Goal: Task Accomplishment & Management: Use online tool/utility

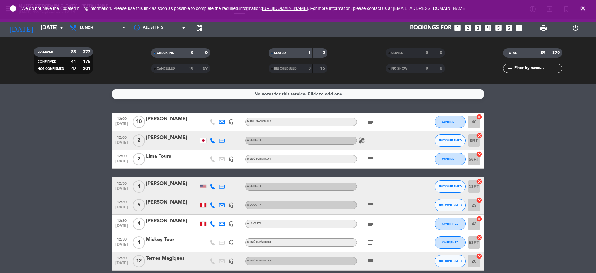
click at [582, 9] on icon "close" at bounding box center [582, 8] width 7 height 7
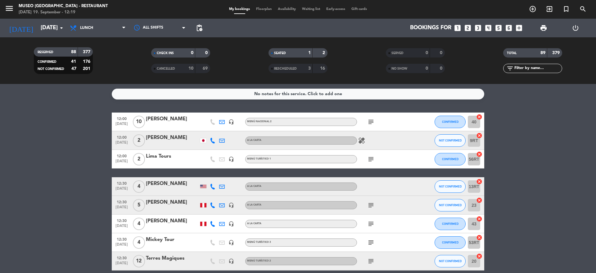
click at [260, 11] on div "My bookings Floorplan Availability Waiting list Early-access Gift cards" at bounding box center [298, 10] width 144 height 6
click at [260, 11] on span "Floorplan" at bounding box center [264, 8] width 22 height 3
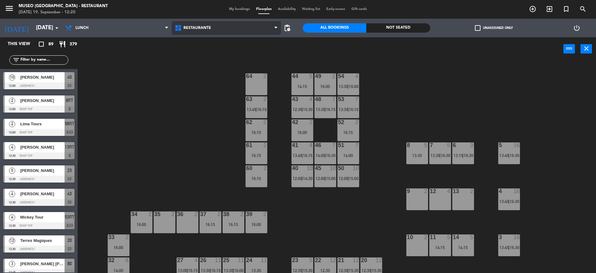
click at [195, 25] on span "Restaurante" at bounding box center [227, 28] width 110 height 14
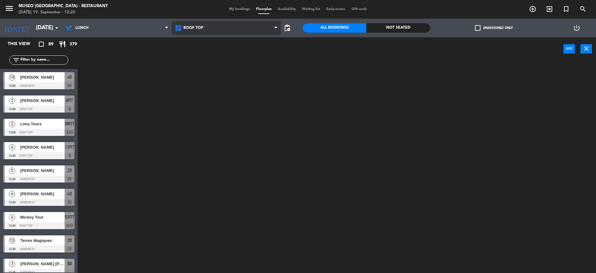
click at [206, 52] on ng-component "menu [GEOGRAPHIC_DATA] - Restaurant [DATE] 19. September - 12:20 My bookings Fl…" at bounding box center [298, 137] width 596 height 274
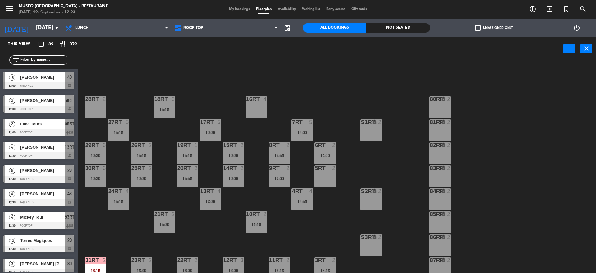
click at [39, 57] on input "text" at bounding box center [44, 60] width 48 height 7
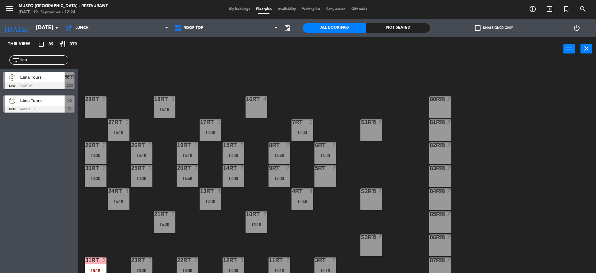
type input "lima"
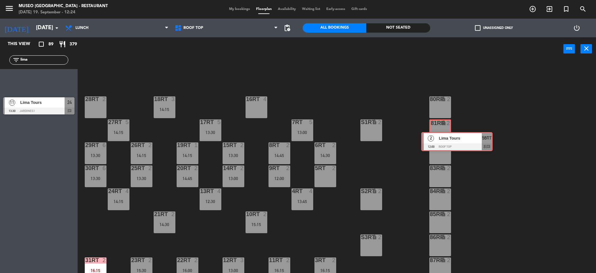
drag, startPoint x: 20, startPoint y: 80, endPoint x: 438, endPoint y: 134, distance: 421.7
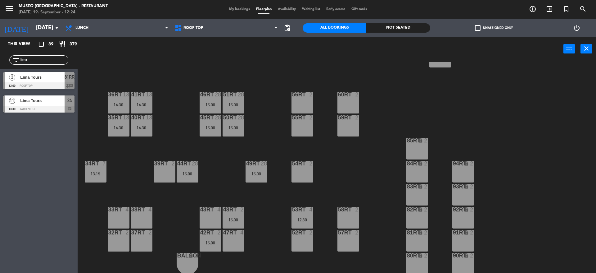
scroll to position [236, 0]
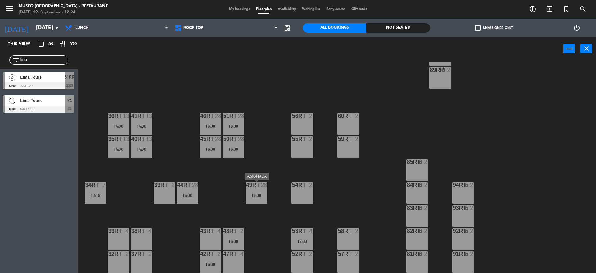
click at [247, 191] on div "49RT 28 15:00" at bounding box center [257, 193] width 22 height 22
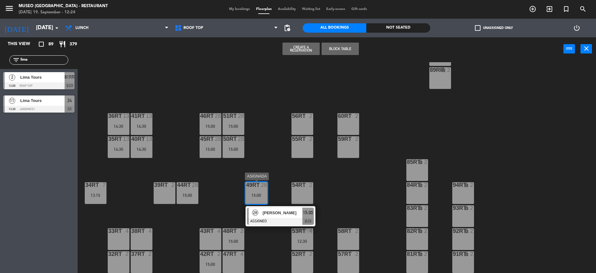
click at [280, 218] on div at bounding box center [280, 221] width 67 height 7
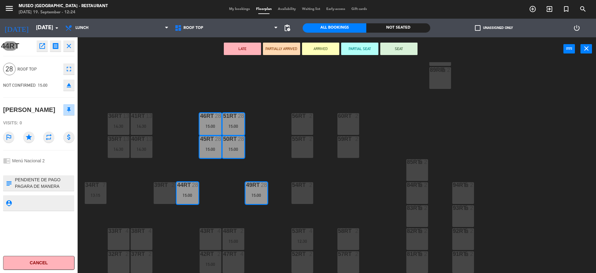
click at [137, 235] on div "38rt 4" at bounding box center [142, 239] width 22 height 22
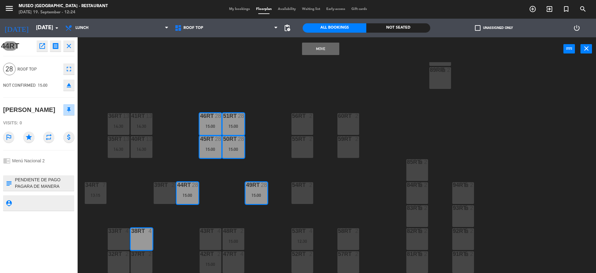
click at [320, 47] on button "Move" at bounding box center [320, 49] width 37 height 12
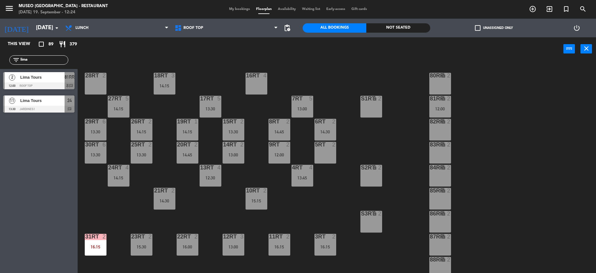
scroll to position [1, 0]
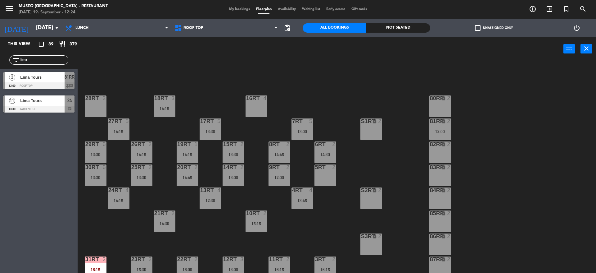
click at [441, 132] on div "12:00" at bounding box center [440, 131] width 22 height 4
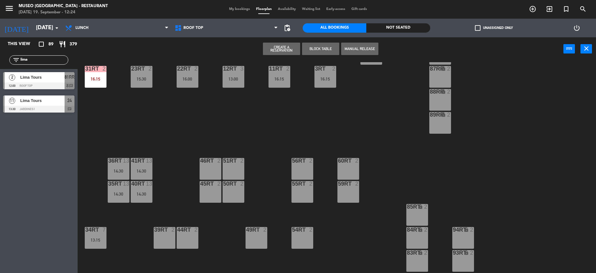
scroll to position [202, 0]
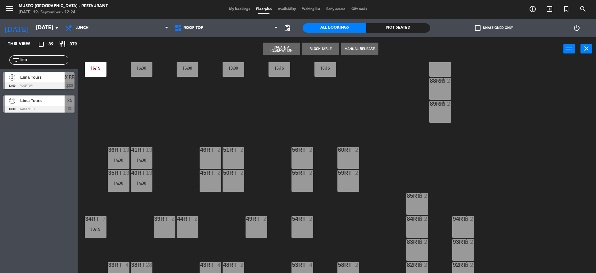
click at [251, 227] on div "49RT 2" at bounding box center [257, 227] width 22 height 22
click at [278, 46] on button "Move" at bounding box center [281, 49] width 37 height 12
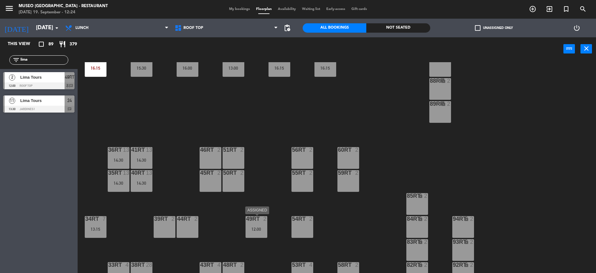
click at [253, 230] on div "12:00" at bounding box center [257, 229] width 22 height 4
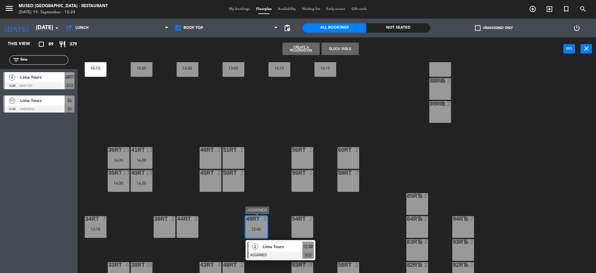
click at [283, 250] on div "Lima Tours" at bounding box center [282, 246] width 40 height 10
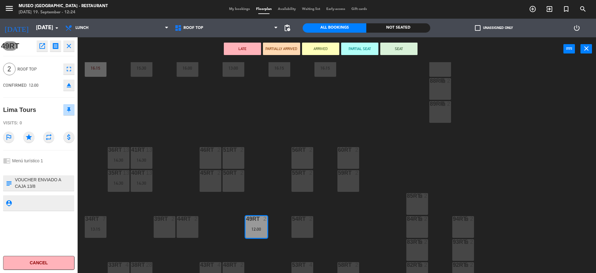
click at [244, 55] on div "LATE PARTIALLY ARRIVED ARRIVED PARTIAL SEAT SEAT power_input close" at bounding box center [321, 49] width 486 height 24
click at [243, 53] on button "LATE" at bounding box center [242, 49] width 37 height 12
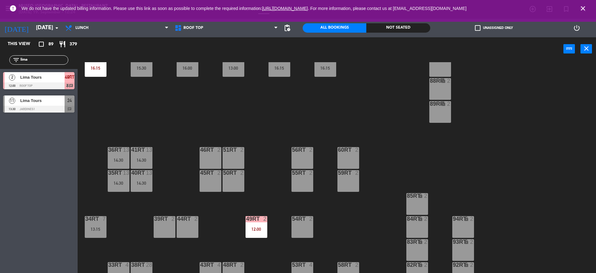
click at [58, 57] on input "lima" at bounding box center [44, 60] width 48 height 7
type input "l"
type input "mick"
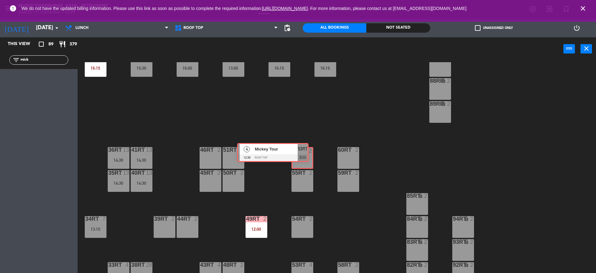
drag, startPoint x: 69, startPoint y: 85, endPoint x: 303, endPoint y: 156, distance: 244.6
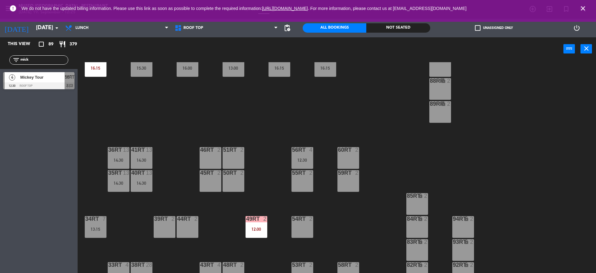
scroll to position [257, 0]
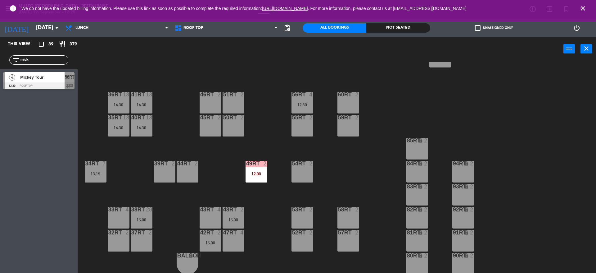
click at [293, 92] on div "56RT" at bounding box center [292, 95] width 0 height 6
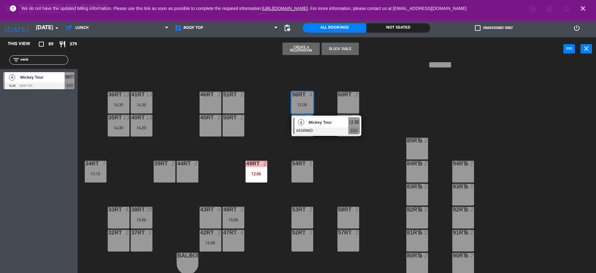
click at [211, 217] on div "43RT 4" at bounding box center [211, 217] width 22 height 22
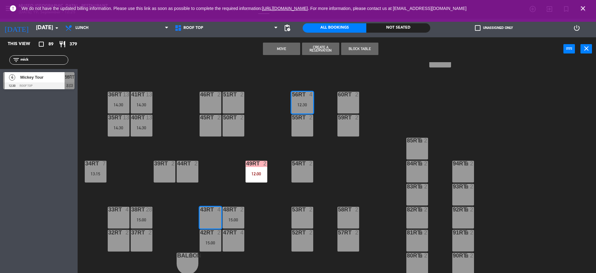
click at [290, 50] on button "Move" at bounding box center [281, 49] width 37 height 12
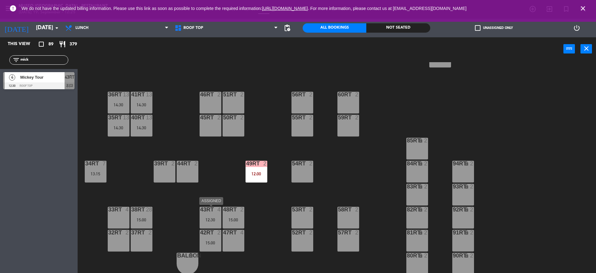
click at [207, 221] on div "12:30" at bounding box center [211, 219] width 22 height 4
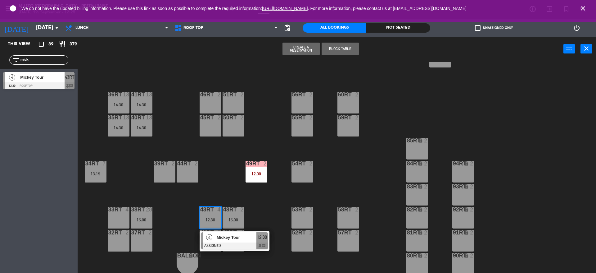
click at [239, 237] on span "Mickey Tour" at bounding box center [237, 237] width 40 height 7
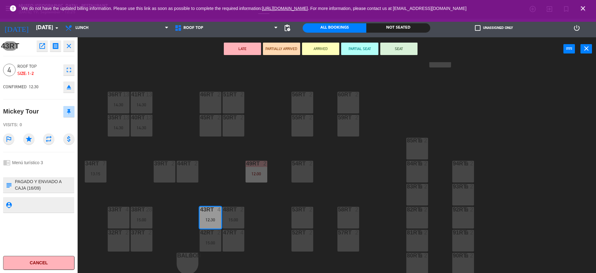
click at [233, 49] on button "LATE" at bounding box center [242, 49] width 37 height 12
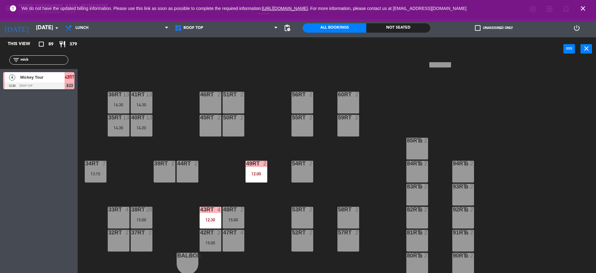
drag, startPoint x: 48, startPoint y: 61, endPoint x: 0, endPoint y: 47, distance: 50.7
click at [0, 47] on div "This view crop_square 89 restaurant 379 filter_list mick 4 Mickey Tour 12:30 Ro…" at bounding box center [39, 64] width 78 height 55
type input "terr"
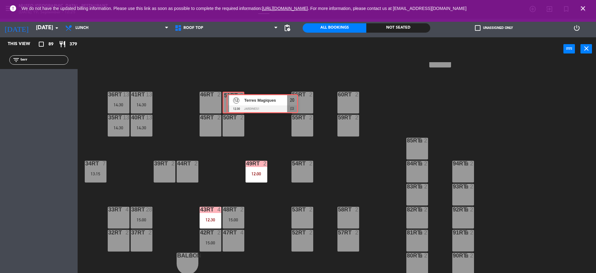
drag, startPoint x: 14, startPoint y: 84, endPoint x: 228, endPoint y: 106, distance: 214.8
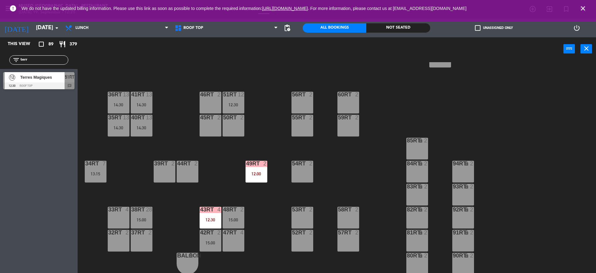
click at [133, 102] on div "41RT 13 14:30" at bounding box center [142, 103] width 22 height 22
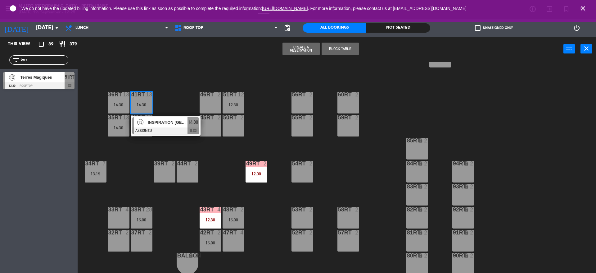
click at [182, 122] on span "INSPIRATION [GEOGRAPHIC_DATA]" at bounding box center [168, 122] width 40 height 7
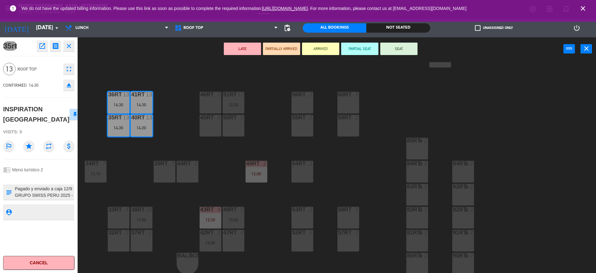
click at [171, 143] on div "18RT 3 14:15 16RT 4 28RT 2 80RR lock 2 27RT 5 14:15 7RT 5 13:00 S1RT lock 2 17R…" at bounding box center [340, 168] width 513 height 212
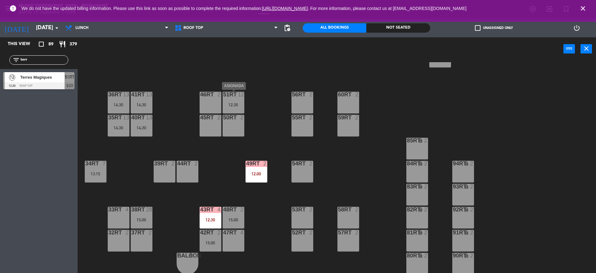
click at [241, 104] on div "12:30" at bounding box center [234, 104] width 22 height 4
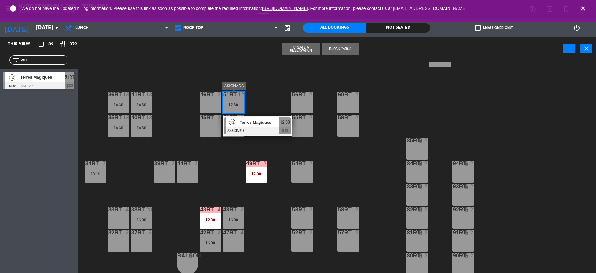
click at [260, 128] on div at bounding box center [257, 130] width 67 height 7
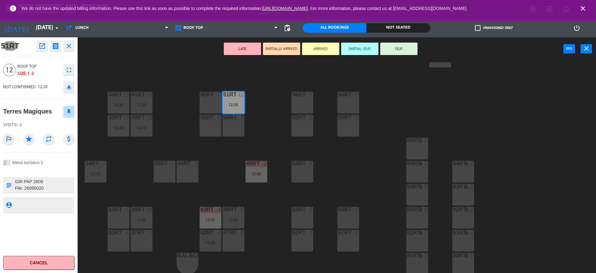
click at [70, 82] on button "eject" at bounding box center [68, 86] width 11 height 11
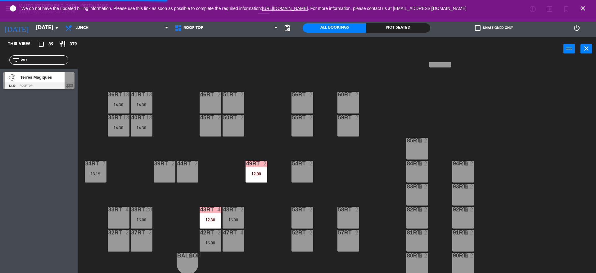
click at [52, 75] on span "Terres Magiques" at bounding box center [42, 77] width 44 height 7
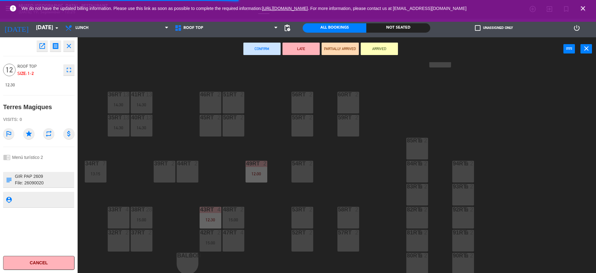
click at [116, 215] on div "33rt 4" at bounding box center [119, 217] width 22 height 22
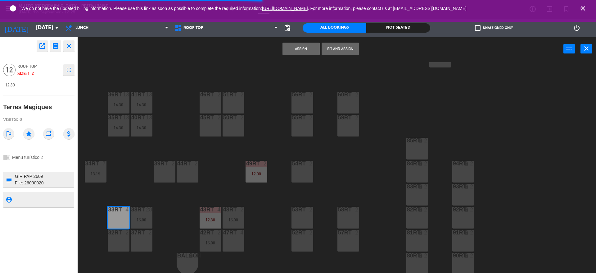
click at [109, 229] on div "32rt" at bounding box center [108, 232] width 0 height 6
click at [138, 245] on div "37rt 2" at bounding box center [142, 240] width 22 height 22
click at [141, 214] on div "38rt 28 15:00" at bounding box center [142, 217] width 22 height 22
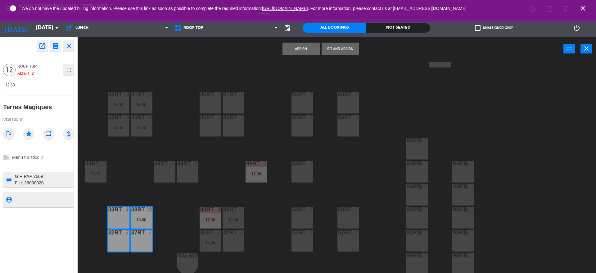
click at [305, 50] on button "Assign" at bounding box center [301, 49] width 37 height 12
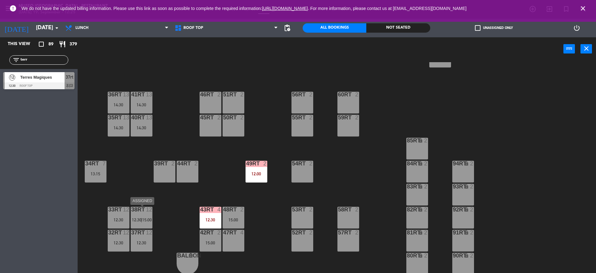
click at [140, 214] on div "38rt 12 12:30 | 15:00" at bounding box center [142, 217] width 22 height 22
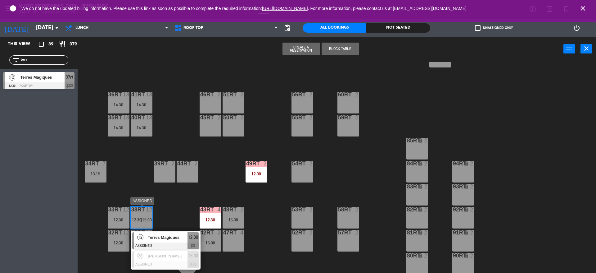
click at [170, 236] on span "Terres Magiques" at bounding box center [168, 237] width 40 height 7
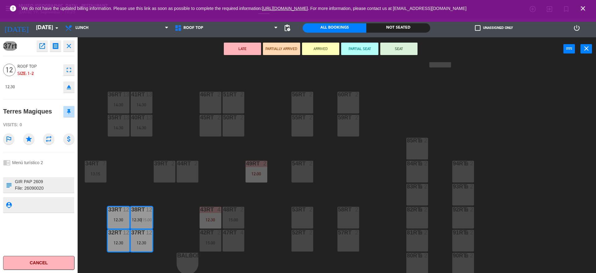
click at [243, 50] on button "LATE" at bounding box center [242, 49] width 37 height 12
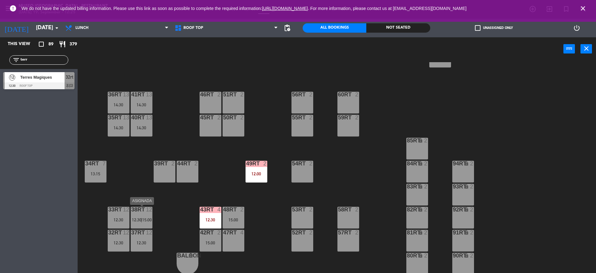
click at [146, 218] on span "15:00" at bounding box center [147, 219] width 10 height 5
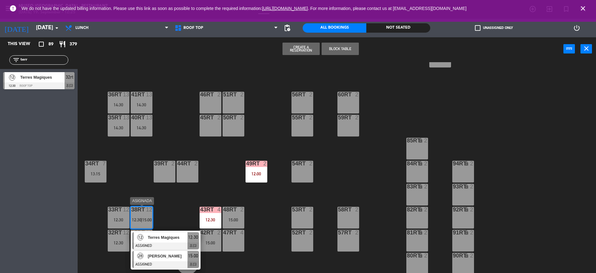
click at [176, 266] on div at bounding box center [165, 264] width 67 height 7
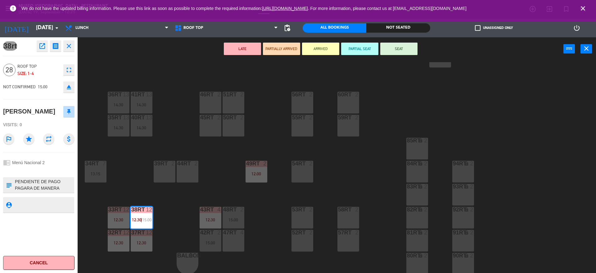
click at [55, 191] on textarea at bounding box center [43, 184] width 59 height 13
click at [416, 148] on div "85RT lock 2" at bounding box center [417, 149] width 22 height 22
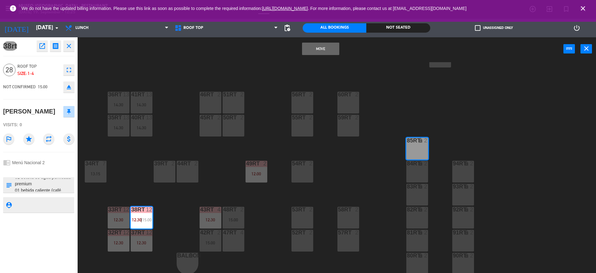
click at [319, 48] on button "Move" at bounding box center [320, 49] width 37 height 12
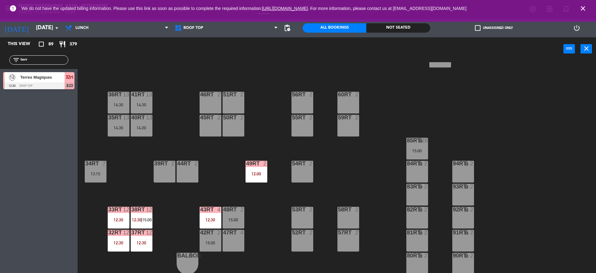
click at [140, 221] on span "12:30" at bounding box center [137, 219] width 10 height 5
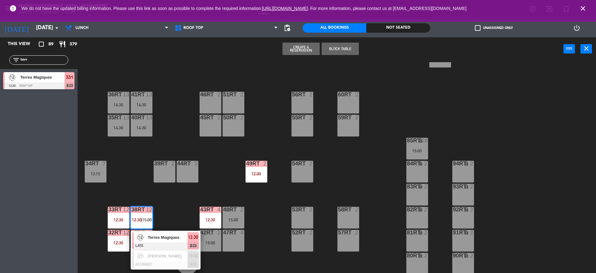
click at [173, 240] on span "Terres Magiques" at bounding box center [168, 237] width 40 height 7
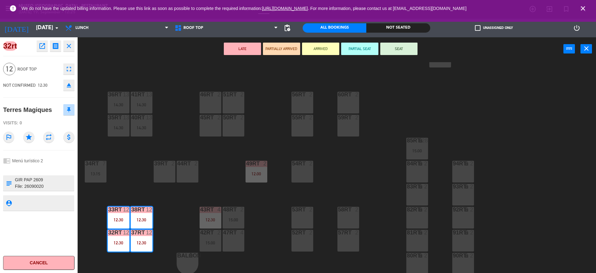
click at [39, 49] on icon "open_in_new" at bounding box center [42, 45] width 7 height 7
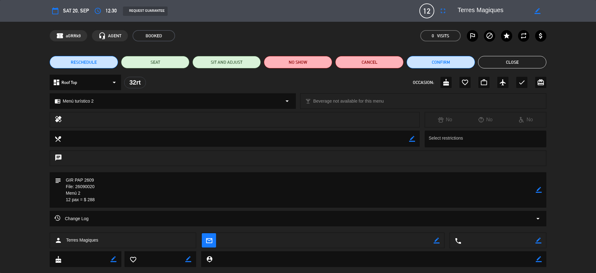
drag, startPoint x: 512, startPoint y: 8, endPoint x: 451, endPoint y: 2, distance: 61.1
click at [451, 2] on div "calendar_today Sat 20, Sep access_time 12:30 REQUEST GUARANTEE 12 Terres Magiqu…" at bounding box center [298, 11] width 596 height 22
click at [507, 61] on button "Close" at bounding box center [512, 62] width 68 height 12
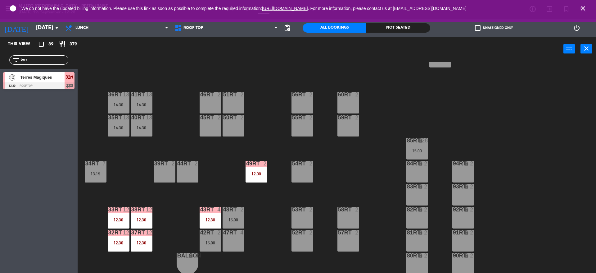
click at [145, 134] on div "40RT 13 14:30" at bounding box center [142, 126] width 22 height 22
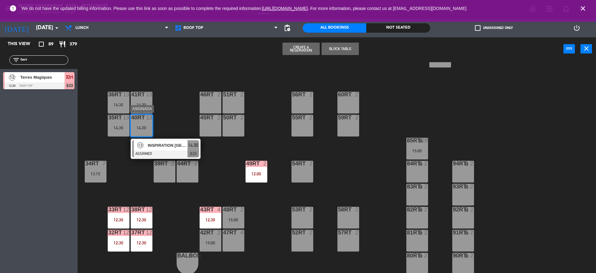
click at [169, 151] on div at bounding box center [165, 153] width 67 height 7
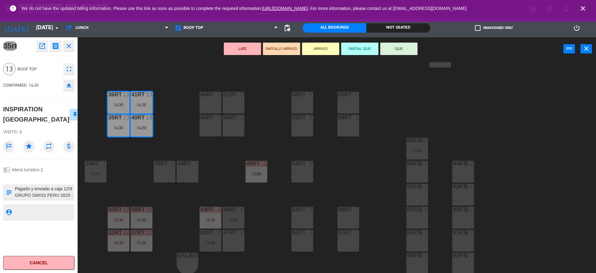
click at [241, 48] on button "LATE" at bounding box center [242, 49] width 37 height 12
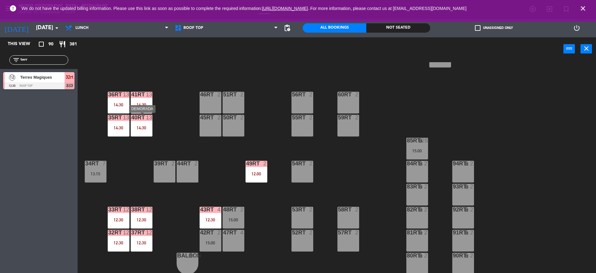
click at [141, 127] on div "14:30" at bounding box center [142, 127] width 22 height 4
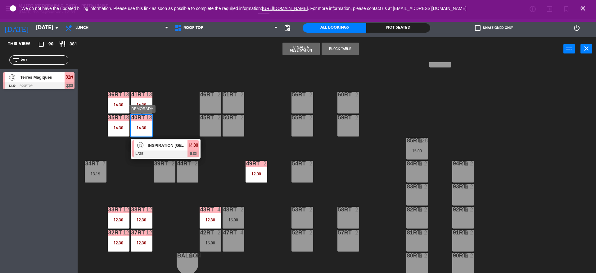
click at [176, 152] on div "13 INSPIRATION [GEOGRAPHIC_DATA] LATE 14:30 chat" at bounding box center [165, 148] width 79 height 20
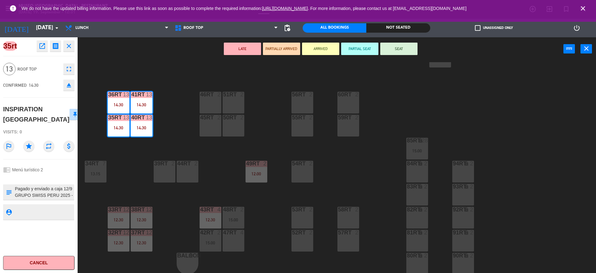
click at [42, 49] on icon "open_in_new" at bounding box center [42, 45] width 7 height 7
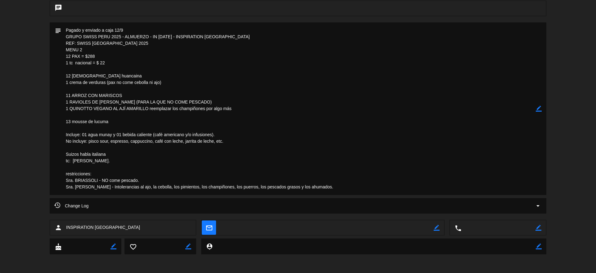
scroll to position [0, 0]
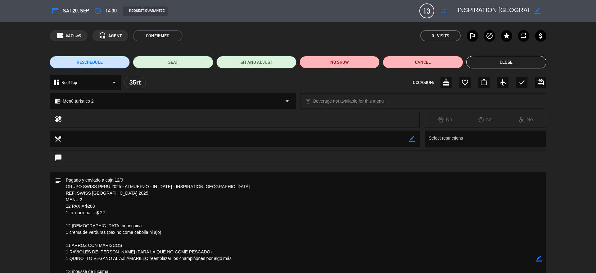
click at [482, 56] on button "Close" at bounding box center [506, 62] width 80 height 12
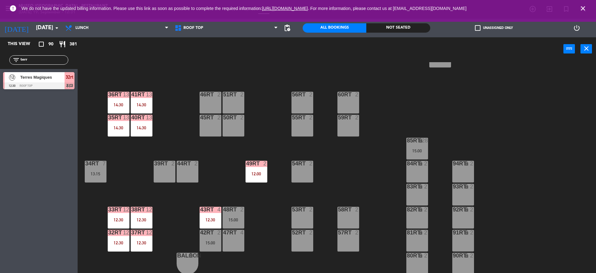
click at [100, 170] on div "34rt 7 13:15" at bounding box center [96, 172] width 22 height 22
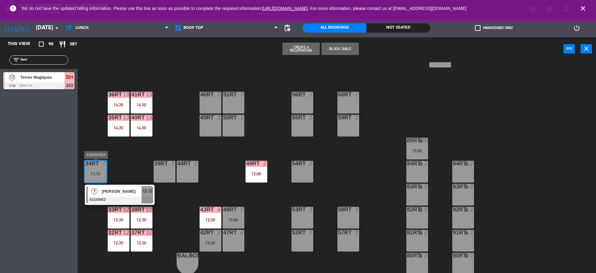
click at [145, 195] on div "13:15" at bounding box center [147, 191] width 11 height 10
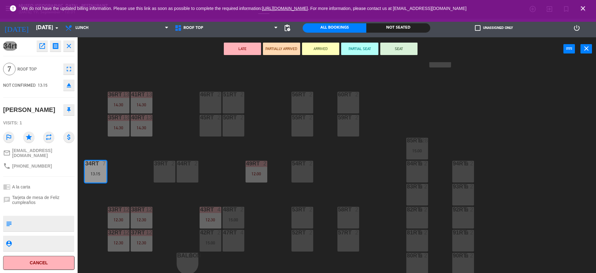
click at [304, 243] on div "52RT 2" at bounding box center [303, 240] width 22 height 22
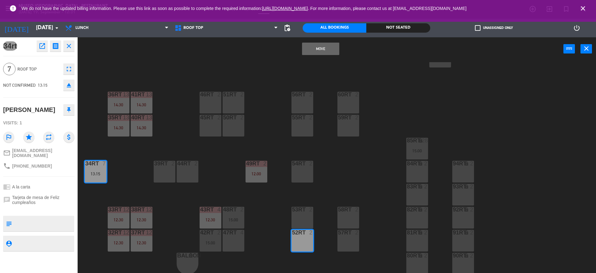
click at [296, 225] on div "53RT 2" at bounding box center [303, 217] width 22 height 22
click at [305, 55] on div "Move and Merge power_input close" at bounding box center [321, 49] width 486 height 24
click at [305, 54] on button "Move and Merge" at bounding box center [320, 49] width 37 height 12
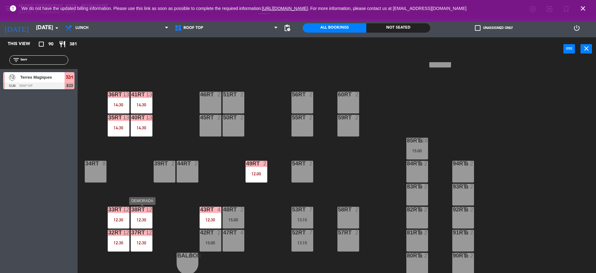
click at [137, 218] on div "12:30" at bounding box center [142, 219] width 22 height 4
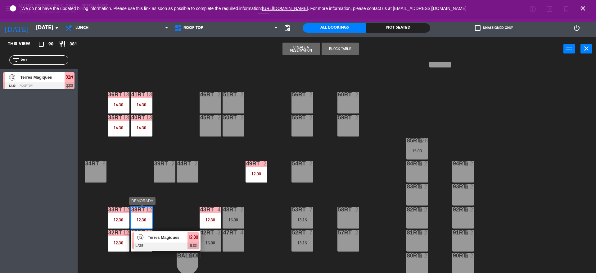
click at [167, 239] on span "Terres Magiques" at bounding box center [168, 237] width 40 height 7
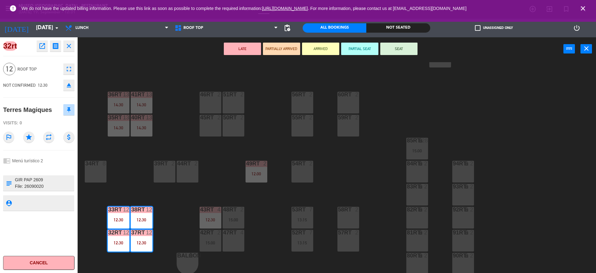
click at [141, 66] on div "18RT 3 14:15 16RT 4 28RT 2 80RR lock 2 27RT 5 14:15 7RT 5 13:00 S1RT lock 2 17R…" at bounding box center [340, 168] width 513 height 212
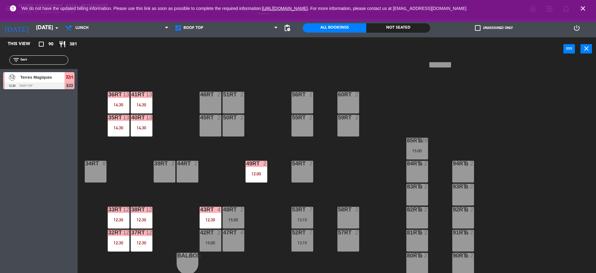
drag, startPoint x: 48, startPoint y: 58, endPoint x: 0, endPoint y: 56, distance: 47.8
click at [0, 56] on div "filter_list terr" at bounding box center [39, 60] width 78 height 18
type input "alek"
click at [145, 213] on div "38rt 12 12:30" at bounding box center [142, 217] width 22 height 22
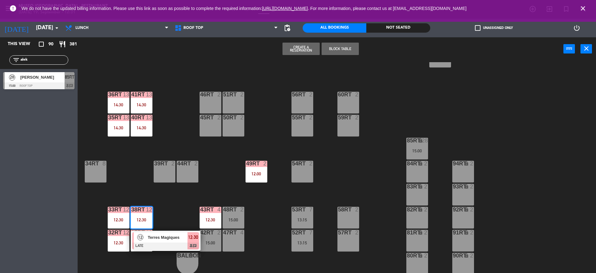
click at [170, 245] on div at bounding box center [165, 245] width 67 height 7
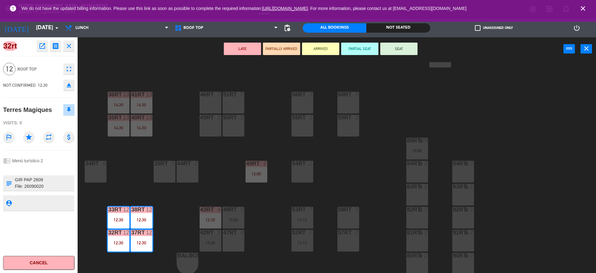
click at [37, 186] on textarea at bounding box center [43, 182] width 59 height 13
click at [117, 177] on div "18RT 3 14:15 16RT 4 28RT 2 80RR lock 2 27RT 5 14:15 7RT 5 13:00 S1RT lock 2 17R…" at bounding box center [340, 168] width 513 height 212
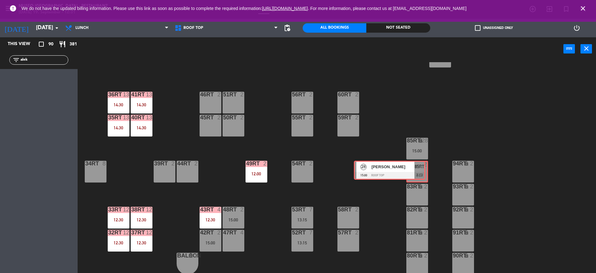
drag, startPoint x: 66, startPoint y: 77, endPoint x: 416, endPoint y: 166, distance: 361.9
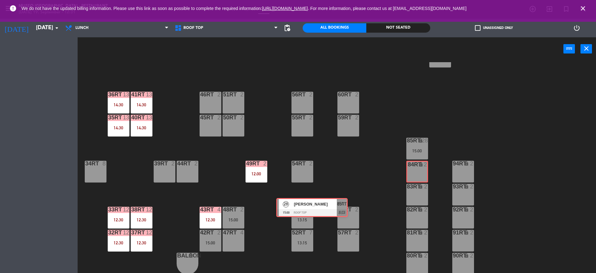
click at [416, 166] on div "This view crop_square 90 restaurant 381 filter_list alek 28 [PERSON_NAME] 15:00…" at bounding box center [298, 155] width 596 height 237
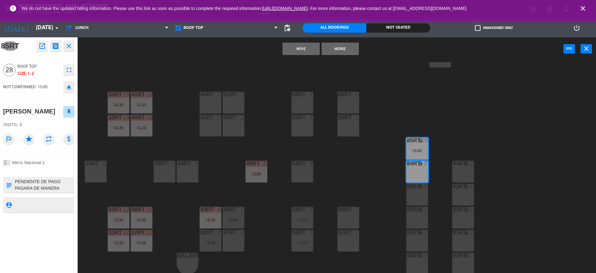
click at [317, 169] on div "18RT 3 14:15 16RT 4 28RT 2 80RR lock 2 27RT 5 14:15 7RT 5 13:00 S1RT lock 2 17R…" at bounding box center [340, 168] width 513 height 212
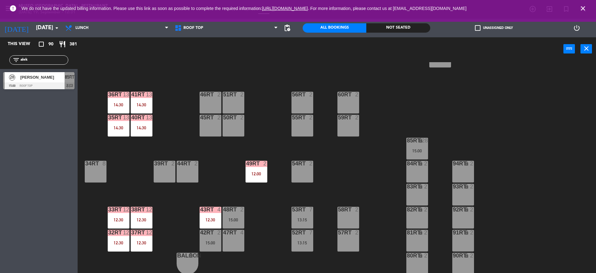
click at [148, 217] on div "12:30" at bounding box center [142, 219] width 22 height 4
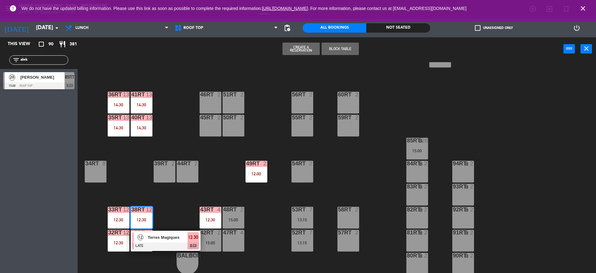
click at [175, 239] on span "Terres Magiques" at bounding box center [168, 237] width 40 height 7
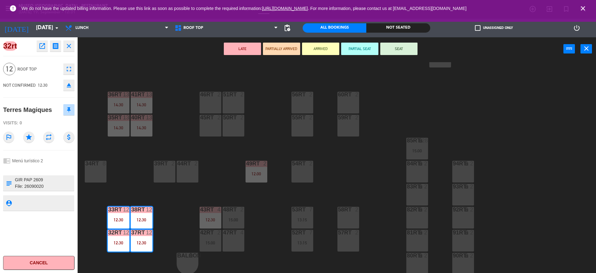
click at [210, 92] on div at bounding box center [210, 95] width 10 height 6
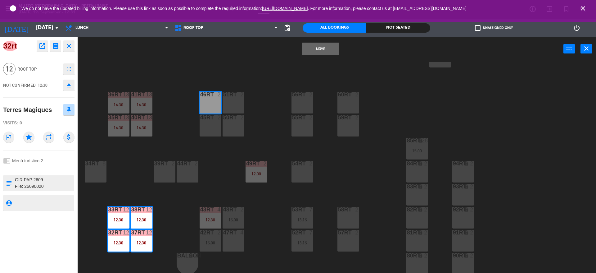
click at [215, 131] on div "45RT 2" at bounding box center [211, 126] width 22 height 22
click at [238, 127] on div "50RT 2" at bounding box center [234, 126] width 22 height 22
click at [331, 51] on button "Move and Merge" at bounding box center [320, 49] width 37 height 12
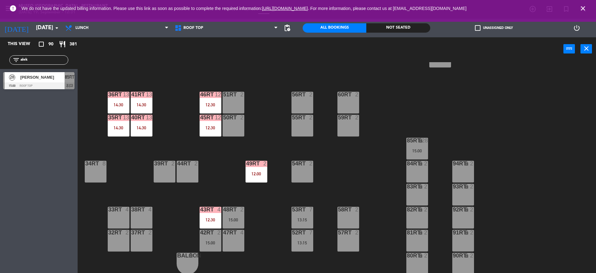
click at [419, 146] on div "85RT lock 28 15:00" at bounding box center [417, 149] width 22 height 22
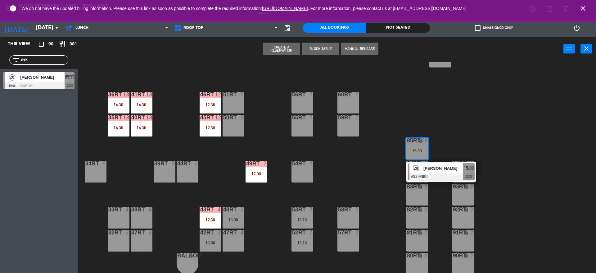
click at [448, 176] on div at bounding box center [441, 176] width 67 height 7
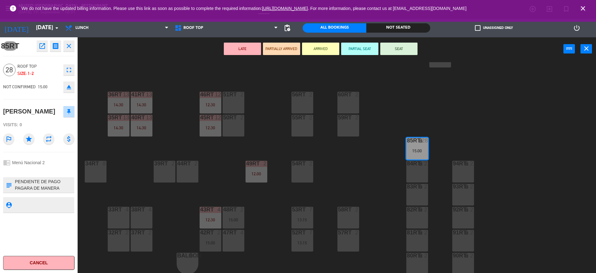
click at [140, 219] on div "38rt 4" at bounding box center [142, 217] width 22 height 22
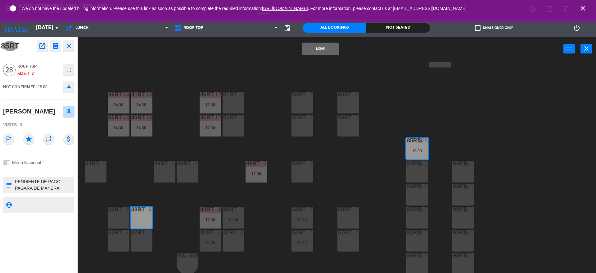
click at [234, 176] on div "18RT 3 14:15 16RT 4 28RT 2 80RR lock 2 27RT 5 14:15 7RT 5 13:00 S1RT lock 2 17R…" at bounding box center [340, 168] width 513 height 212
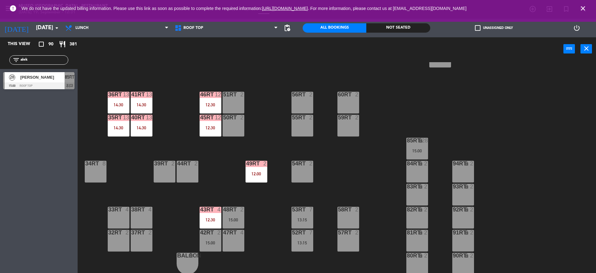
click at [211, 128] on div "12:30" at bounding box center [211, 127] width 22 height 4
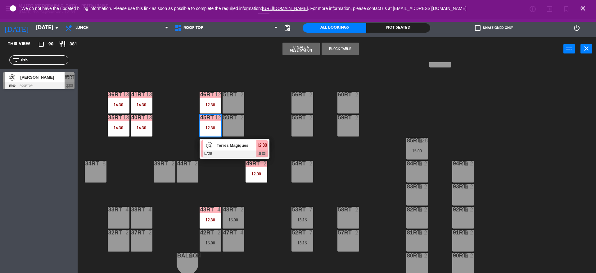
click at [236, 150] on div "Terres Magiques" at bounding box center [236, 145] width 40 height 10
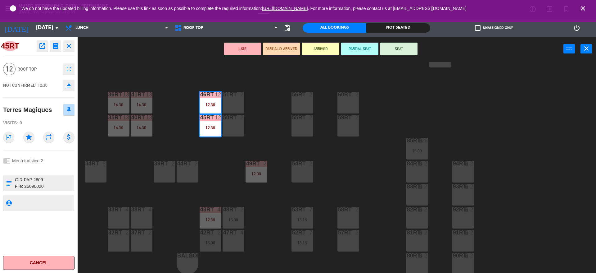
click at [76, 84] on div "45RT open_in_new receipt 12:30 PM [DATE] people Terres Magiques Table 45RT+46RT…" at bounding box center [39, 154] width 78 height 235
click at [68, 82] on icon "eject" at bounding box center [68, 84] width 7 height 7
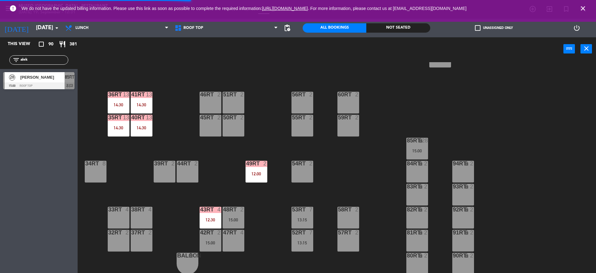
drag, startPoint x: 37, startPoint y: 57, endPoint x: 0, endPoint y: 59, distance: 36.7
click at [0, 59] on div "filter_list alek" at bounding box center [39, 60] width 78 height 18
type input "terr"
click at [36, 76] on span "Terres Magiques" at bounding box center [42, 77] width 44 height 7
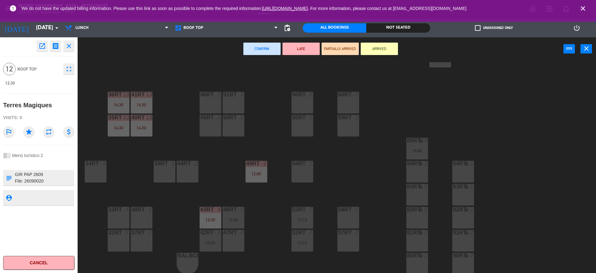
click at [200, 98] on div "46RT 2" at bounding box center [211, 103] width 22 height 22
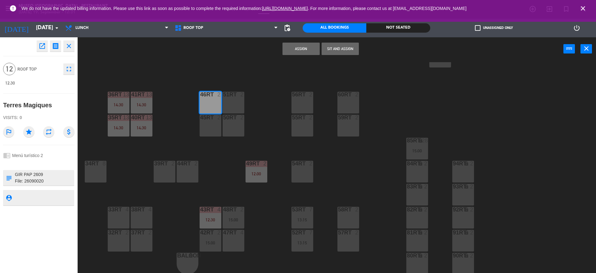
click at [218, 120] on div "45RT 2" at bounding box center [211, 118] width 22 height 6
click at [248, 121] on div "18RT 3 14:15 16RT 4 28RT 2 80RR lock 2 27RT 5 14:15 7RT 5 13:00 S1RT lock 2 17R…" at bounding box center [340, 168] width 513 height 212
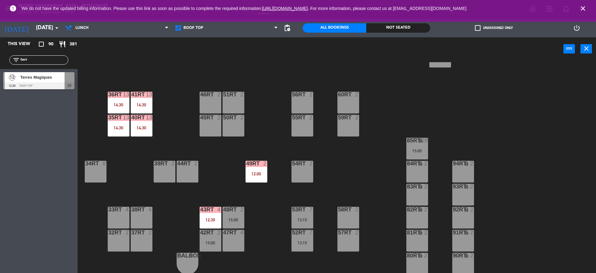
click at [69, 86] on div at bounding box center [38, 85] width 71 height 7
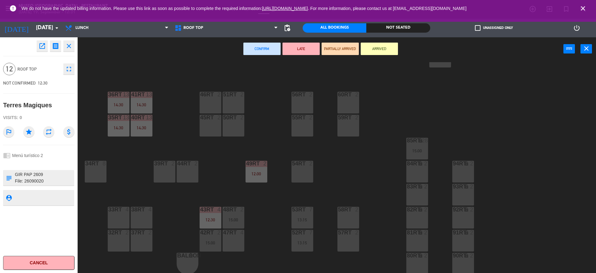
click at [214, 97] on div at bounding box center [210, 95] width 10 height 6
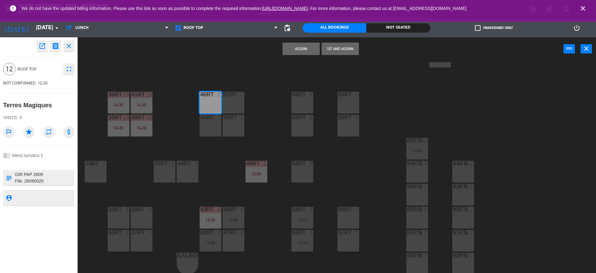
click at [211, 127] on div "45RT 2" at bounding box center [211, 126] width 22 height 22
click at [232, 127] on div "50RT 2" at bounding box center [234, 126] width 22 height 22
click at [233, 98] on div "51RT 2" at bounding box center [234, 103] width 22 height 22
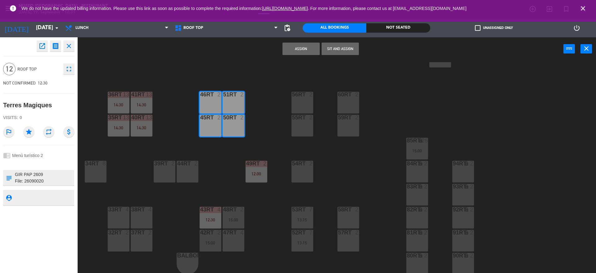
click at [296, 49] on button "Assign" at bounding box center [301, 49] width 37 height 12
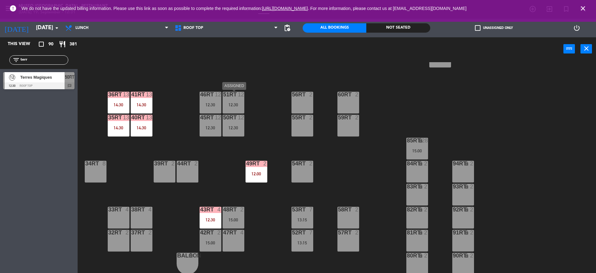
click at [237, 96] on div at bounding box center [233, 95] width 10 height 6
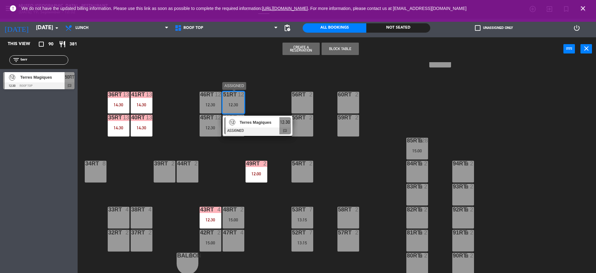
click at [261, 124] on div "18RT 3 14:15 16RT 4 28RT 2 80RR lock 2 27RT 5 14:15 7RT 5 13:00 S1RT lock 2 17R…" at bounding box center [340, 168] width 513 height 212
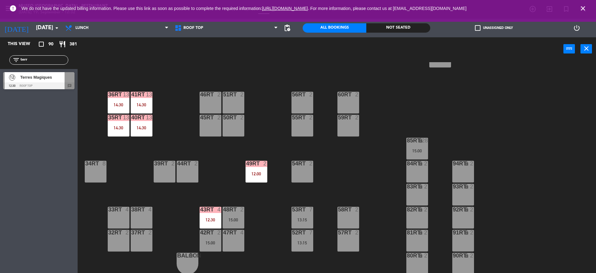
click at [60, 82] on div at bounding box center [38, 85] width 71 height 7
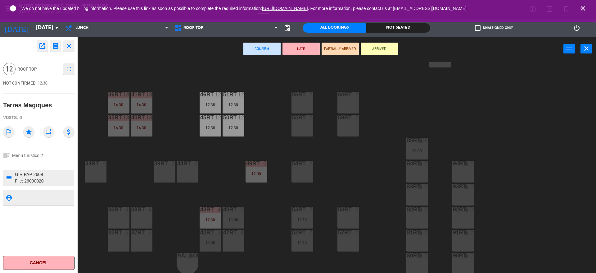
click at [150, 63] on div "18RT 3 14:15 16RT 4 28RT 2 80RR lock 2 27RT 5 14:15 7RT 5 13:00 S1RT lock 2 17R…" at bounding box center [340, 168] width 513 height 212
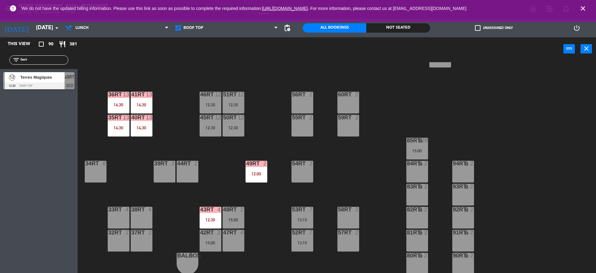
click at [58, 80] on span "Terres Magiques" at bounding box center [42, 77] width 44 height 7
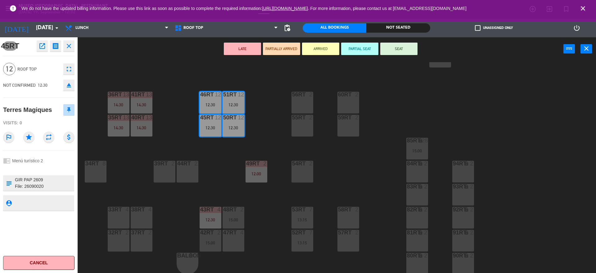
click at [69, 85] on icon "eject" at bounding box center [68, 84] width 7 height 7
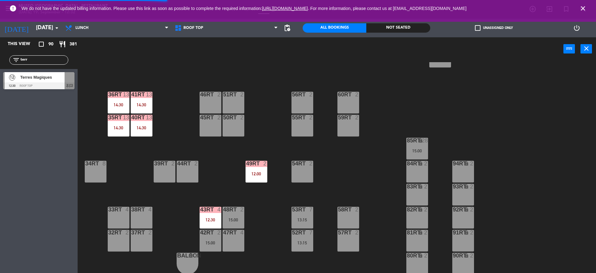
click at [69, 85] on div at bounding box center [38, 85] width 71 height 7
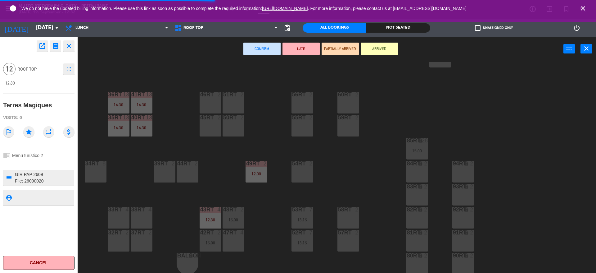
click at [121, 211] on div at bounding box center [118, 209] width 10 height 6
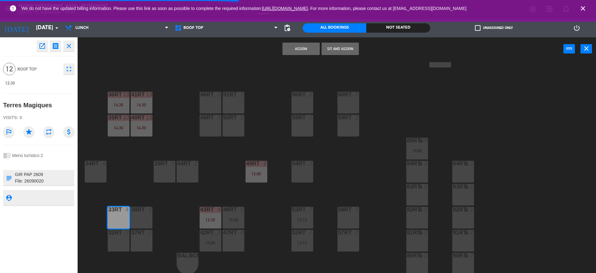
click at [116, 240] on div "32rt 2" at bounding box center [119, 240] width 22 height 22
click at [140, 240] on div "37rt 2" at bounding box center [142, 240] width 22 height 22
click at [142, 213] on div "38rt 4" at bounding box center [142, 217] width 22 height 22
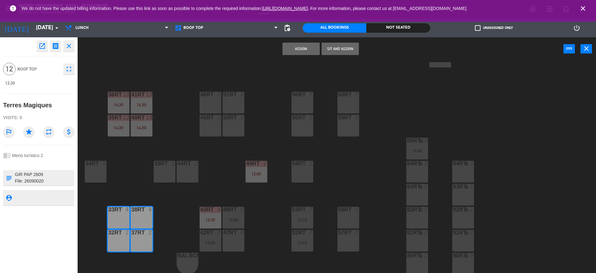
click at [295, 50] on button "Assign" at bounding box center [301, 49] width 37 height 12
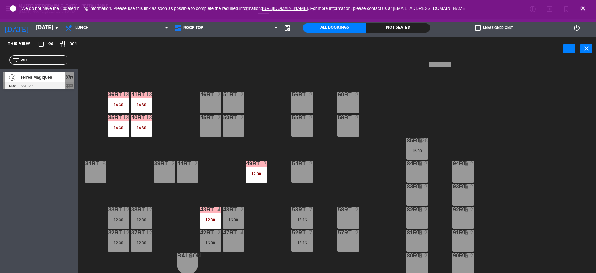
click at [415, 149] on div "15:00" at bounding box center [417, 150] width 22 height 4
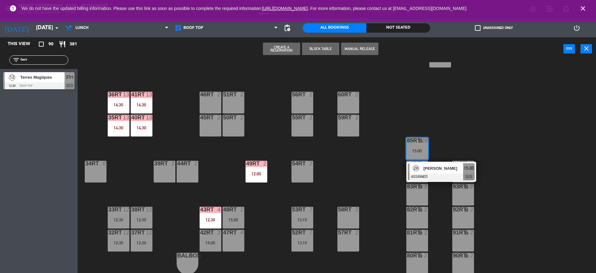
click at [447, 166] on span "[PERSON_NAME]" at bounding box center [444, 168] width 40 height 7
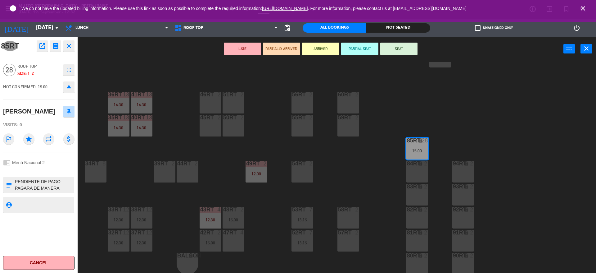
click at [71, 90] on icon "eject" at bounding box center [68, 86] width 7 height 7
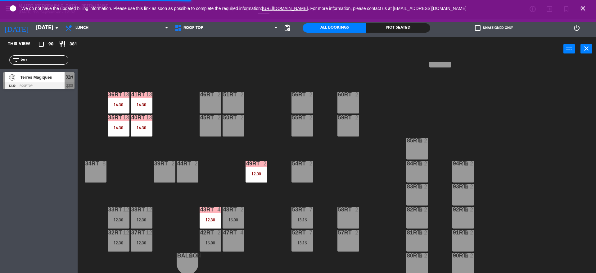
drag, startPoint x: 36, startPoint y: 61, endPoint x: 0, endPoint y: 56, distance: 36.3
click at [0, 56] on div "filter_list terr" at bounding box center [39, 60] width 78 height 18
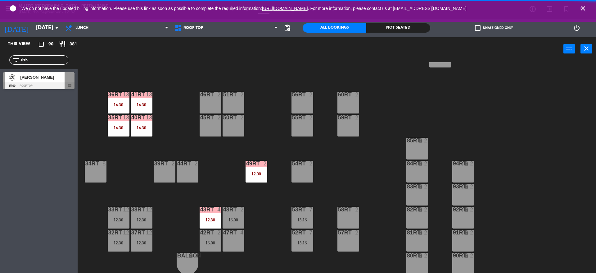
type input "alek"
click at [78, 84] on main "18RT 3 14:15 16RT 4 28RT 2 80RR lock 2 27RT 5 14:15 7RT 5 13:00 S1RT lock 2 17R…" at bounding box center [337, 165] width 519 height 218
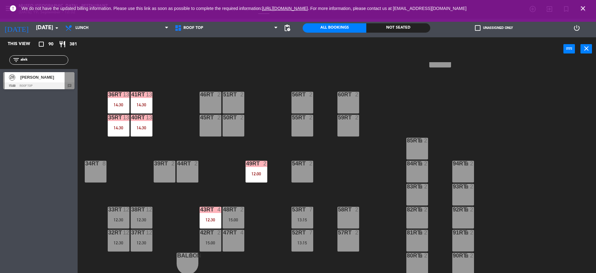
click at [66, 82] on div at bounding box center [70, 77] width 10 height 10
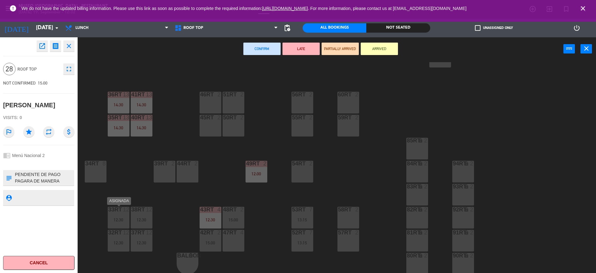
click at [114, 218] on div "12:30" at bounding box center [119, 219] width 22 height 4
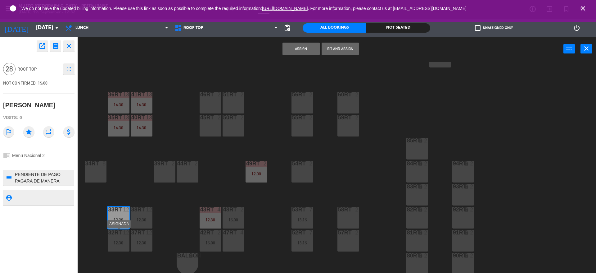
click at [113, 245] on div "32rt 12 12:30" at bounding box center [119, 240] width 22 height 22
click at [134, 245] on div "37rt 12 12:30" at bounding box center [142, 240] width 22 height 22
click at [143, 214] on div "38rt 12 12:30" at bounding box center [142, 217] width 22 height 22
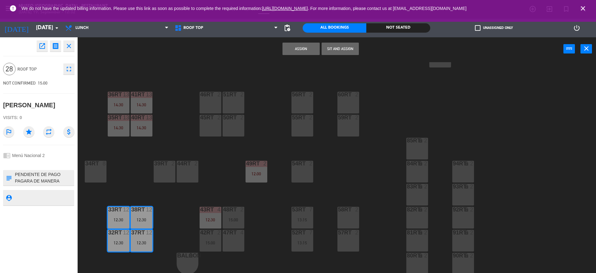
click at [309, 43] on button "Assign" at bounding box center [301, 49] width 37 height 12
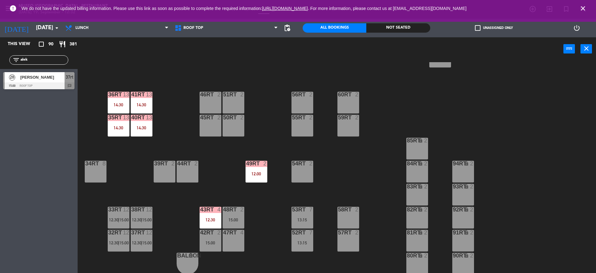
click at [139, 207] on div at bounding box center [141, 209] width 10 height 6
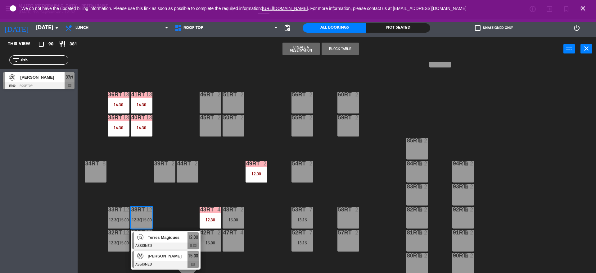
click at [184, 249] on div "28 [PERSON_NAME] ASSIGNED 15:00 chat" at bounding box center [166, 259] width 70 height 20
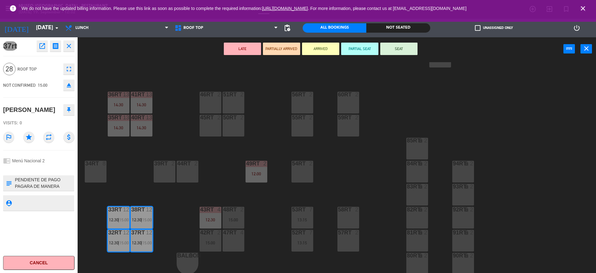
click at [244, 54] on button "LATE" at bounding box center [242, 49] width 37 height 12
click at [246, 49] on button "LATE" at bounding box center [242, 49] width 37 height 12
click at [198, 72] on div "18RT 3 14:15 16RT 4 28RT 2 80RR lock 2 27RT 5 14:15 7RT 5 13:00 S1RT lock 2 17R…" at bounding box center [340, 168] width 513 height 212
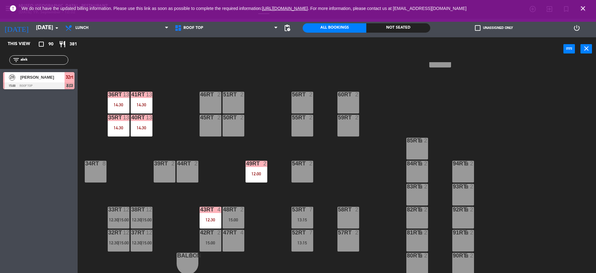
click at [141, 206] on div at bounding box center [141, 209] width 10 height 6
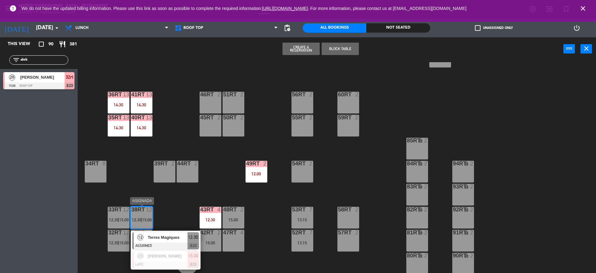
click at [174, 240] on div "Terres Magiques" at bounding box center [167, 237] width 40 height 10
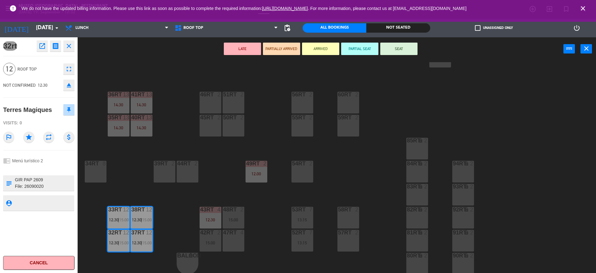
click at [242, 48] on button "LATE" at bounding box center [242, 49] width 37 height 12
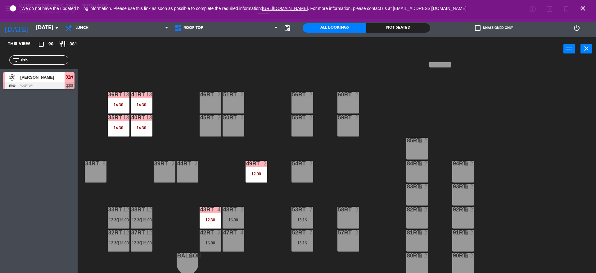
click at [214, 169] on div "18RT 3 14:15 16RT 4 28RT 2 80RR lock 2 27RT 5 14:15 7RT 5 13:00 S1RT lock 2 17R…" at bounding box center [340, 168] width 513 height 212
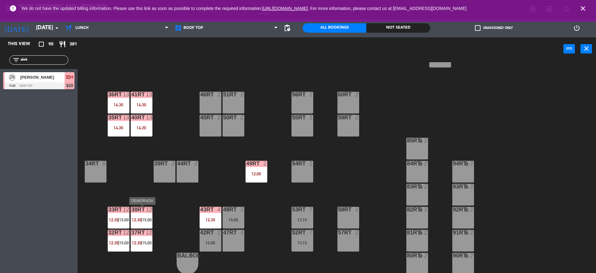
click at [138, 225] on div "38rt 12 12:30 | 15:00" at bounding box center [142, 217] width 22 height 22
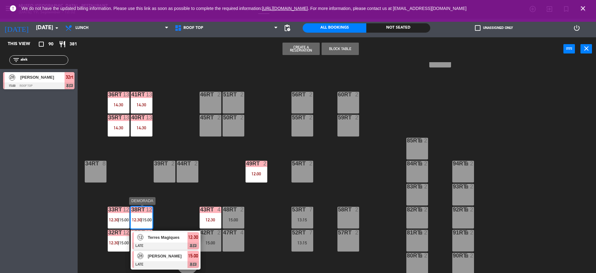
click at [165, 259] on div "[PERSON_NAME]" at bounding box center [167, 256] width 40 height 10
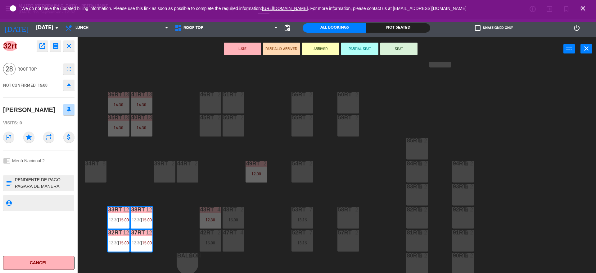
drag, startPoint x: 45, startPoint y: 121, endPoint x: 0, endPoint y: 112, distance: 46.0
click at [0, 112] on div "32rt open_in_new receipt 3:00 PM [DATE] people [PERSON_NAME] Table 32rt+33rt+37…" at bounding box center [39, 154] width 78 height 235
copy div "[PERSON_NAME]"
click at [40, 46] on icon "open_in_new" at bounding box center [42, 45] width 7 height 7
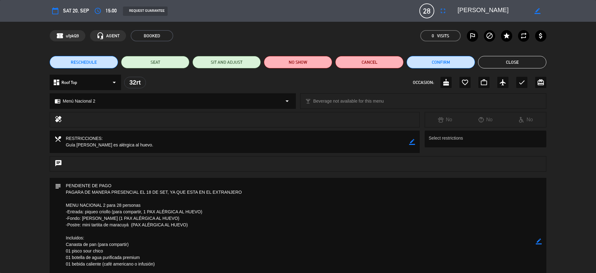
click at [503, 58] on button "Close" at bounding box center [512, 62] width 68 height 12
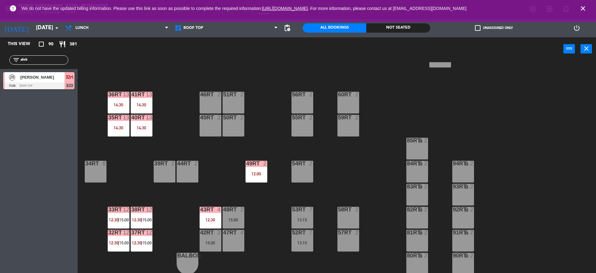
drag, startPoint x: 32, startPoint y: 60, endPoint x: 0, endPoint y: 53, distance: 32.6
click at [0, 53] on div "filter_list alek" at bounding box center [39, 60] width 78 height 18
type input "[PERSON_NAME]"
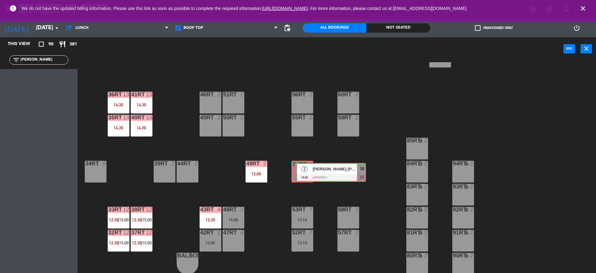
drag, startPoint x: 4, startPoint y: 76, endPoint x: 298, endPoint y: 166, distance: 307.7
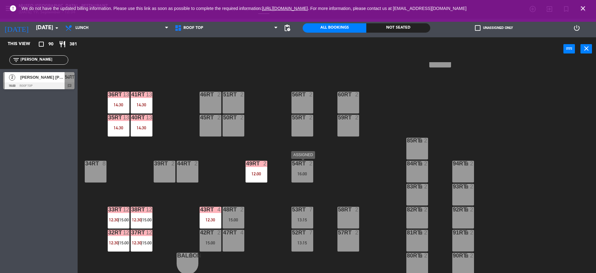
click at [298, 175] on div "16:00" at bounding box center [303, 173] width 22 height 4
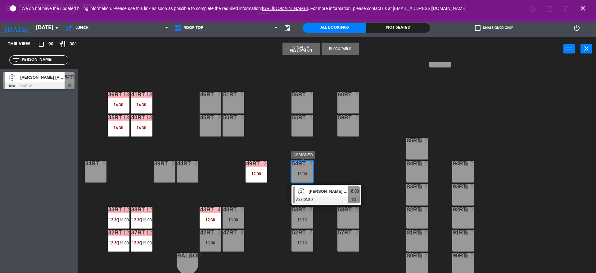
click at [320, 189] on span "[PERSON_NAME] [PERSON_NAME]" at bounding box center [329, 191] width 40 height 7
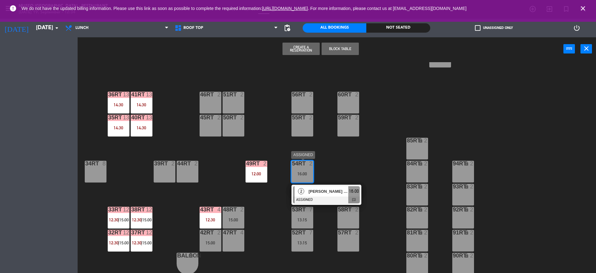
scroll to position [0, 0]
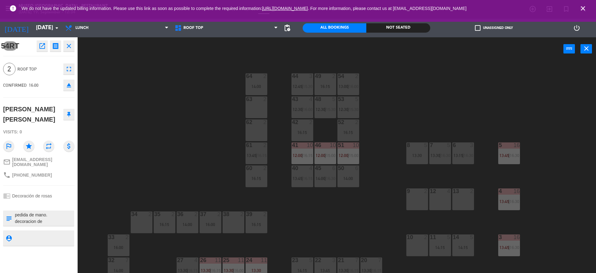
click at [194, 173] on div "44 3 12:45 | 15:30 49 2 16:15 54 2 13:00 | 16:00 64 2 14:00 48 5 12:30 | 15:30 …" at bounding box center [340, 168] width 513 height 212
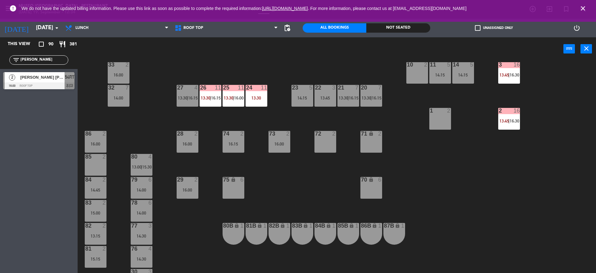
scroll to position [234, 0]
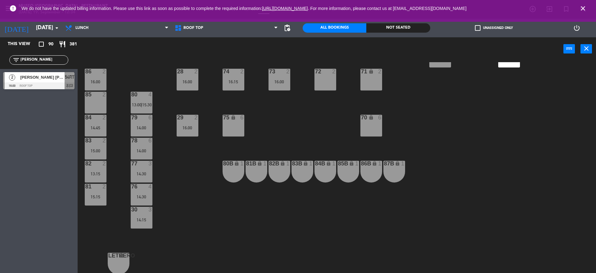
click at [41, 72] on div "[PERSON_NAME] [PERSON_NAME]" at bounding box center [42, 77] width 45 height 10
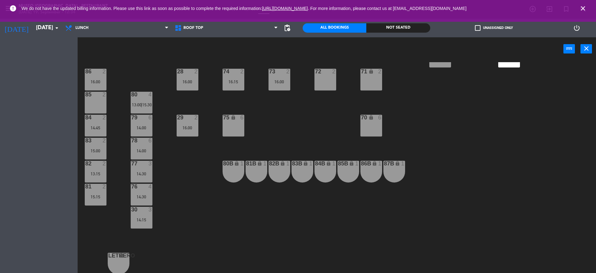
scroll to position [0, 0]
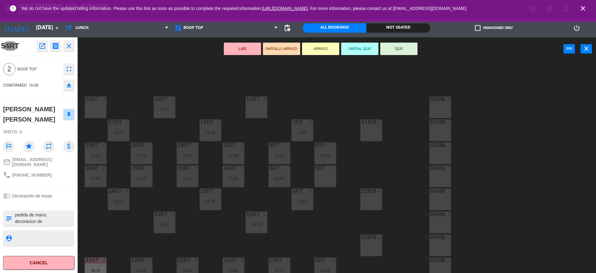
click at [237, 49] on button "LATE" at bounding box center [242, 49] width 37 height 12
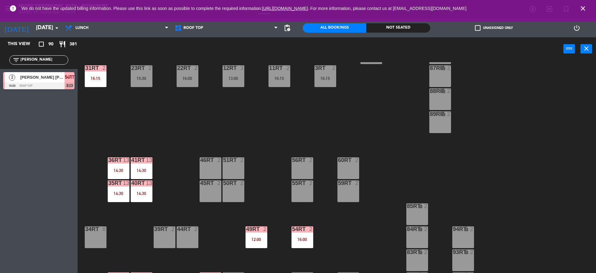
scroll to position [195, 0]
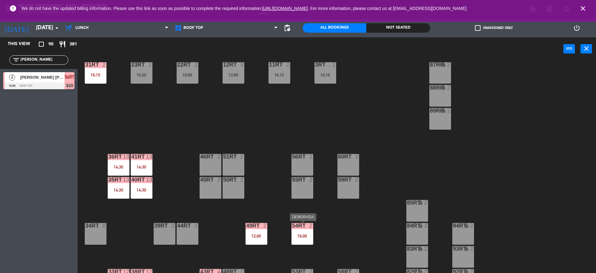
click at [297, 237] on div "16:00" at bounding box center [303, 236] width 22 height 4
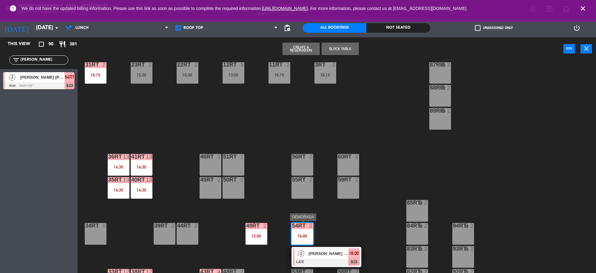
click at [326, 261] on div at bounding box center [326, 261] width 67 height 7
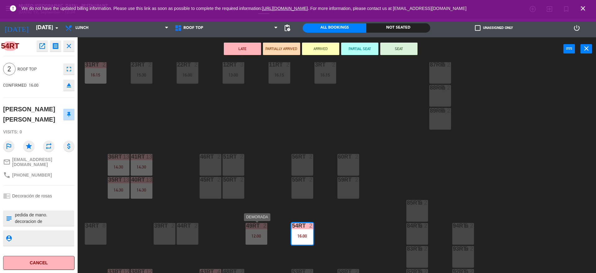
click at [257, 231] on div "49RT 2 12:00" at bounding box center [257, 234] width 22 height 22
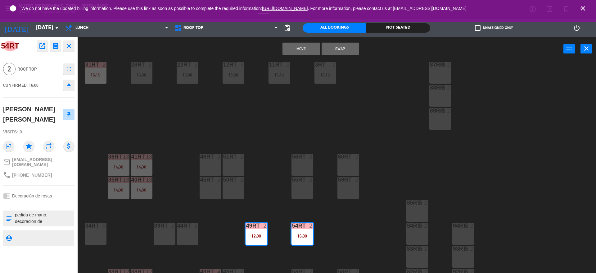
click at [258, 205] on div "18RT 3 14:15 16RT 4 28RT 2 80RR lock 2 27RT 5 14:15 7RT 5 13:00 S1RT lock 2 17R…" at bounding box center [340, 168] width 513 height 212
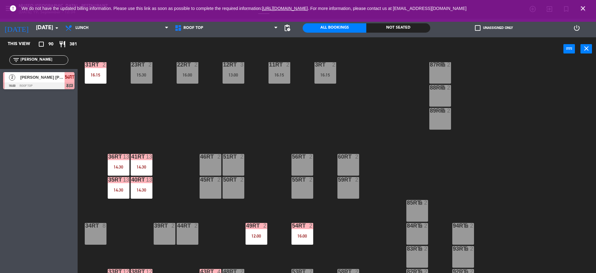
scroll to position [257, 0]
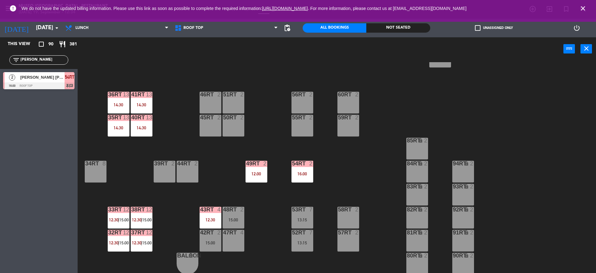
click at [290, 175] on div "18RT 3 14:15 16RT 4 28RT 2 80RR lock 2 27RT 5 14:15 7RT 5 13:00 S1RT lock 2 17R…" at bounding box center [340, 168] width 513 height 212
click at [304, 173] on div "16:00" at bounding box center [303, 173] width 22 height 4
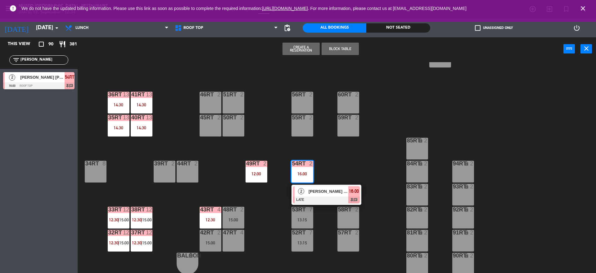
click at [343, 191] on span "[PERSON_NAME] [PERSON_NAME]" at bounding box center [329, 191] width 40 height 7
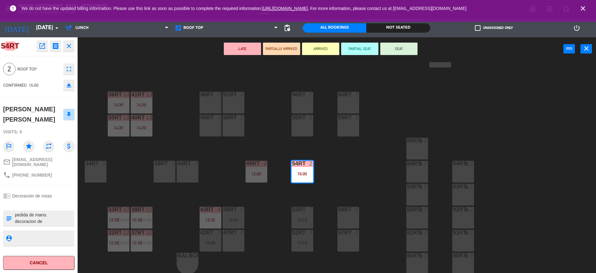
click at [183, 120] on div "18RT 3 14:15 16RT 4 28RT 2 80RR lock 2 27RT 5 14:15 7RT 5 13:00 S1RT lock 2 17R…" at bounding box center [340, 168] width 513 height 212
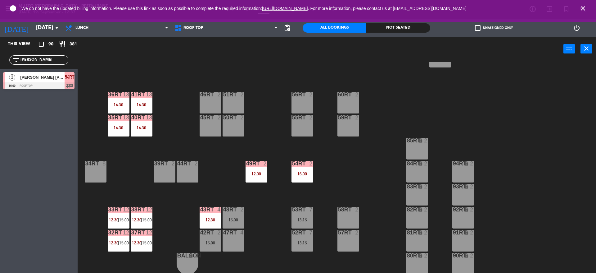
drag, startPoint x: 35, startPoint y: 59, endPoint x: 0, endPoint y: 53, distance: 35.4
click at [0, 53] on div "filter_list [PERSON_NAME]" at bounding box center [39, 60] width 78 height 18
type input "ví"
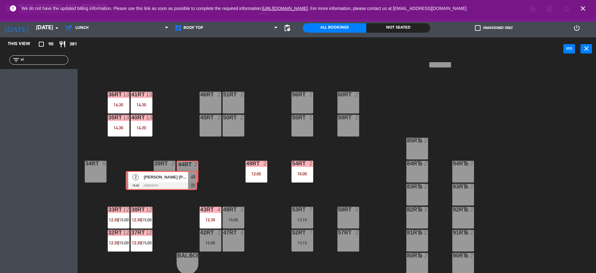
drag, startPoint x: 59, startPoint y: 81, endPoint x: 185, endPoint y: 178, distance: 158.8
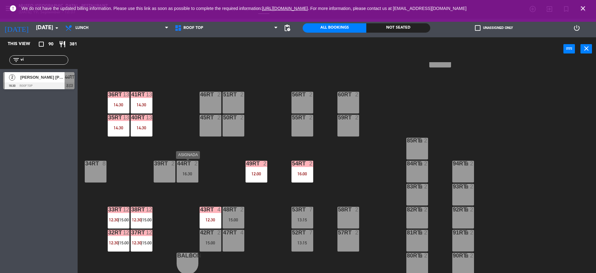
click at [182, 178] on div "44RT 2 16:30" at bounding box center [188, 172] width 22 height 22
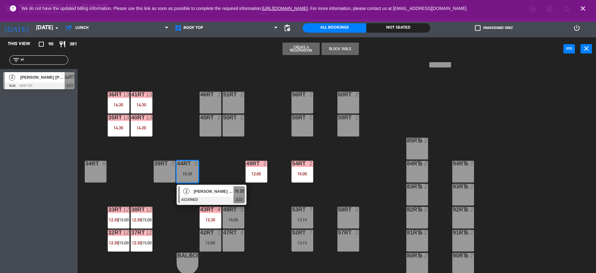
click at [190, 185] on div "2 [PERSON_NAME] [PERSON_NAME] ASSIGNED 16:30 chat" at bounding box center [212, 194] width 70 height 20
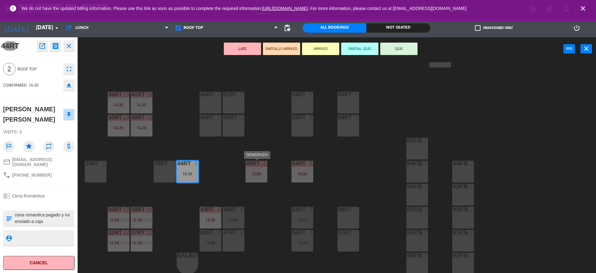
click at [253, 174] on div "12:00" at bounding box center [257, 173] width 22 height 4
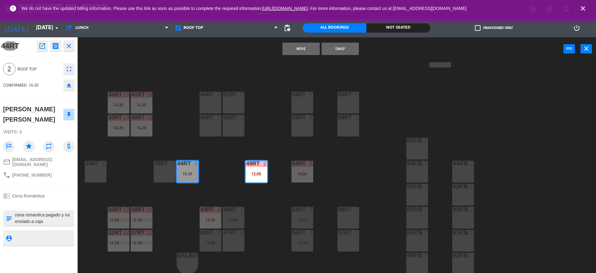
click at [302, 43] on button "Move" at bounding box center [301, 49] width 37 height 12
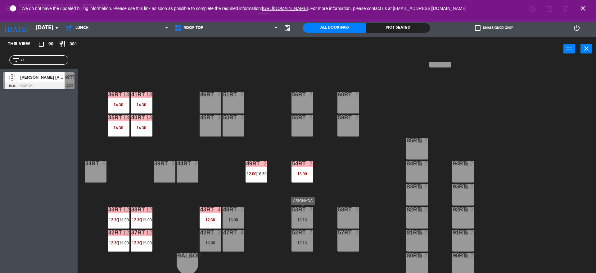
click at [304, 216] on div "53RT 7 13:15" at bounding box center [303, 217] width 22 height 22
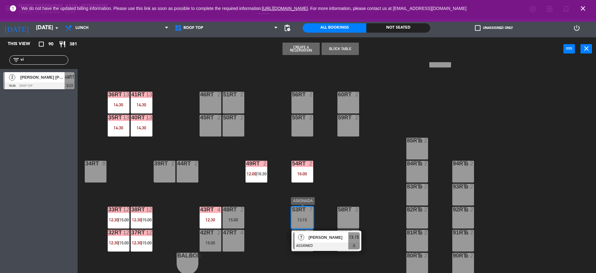
click at [331, 247] on div at bounding box center [326, 245] width 67 height 7
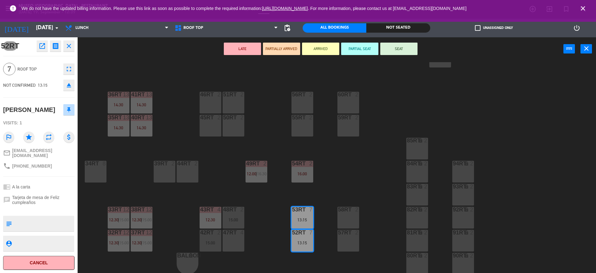
click at [252, 48] on button "LATE" at bounding box center [242, 49] width 37 height 12
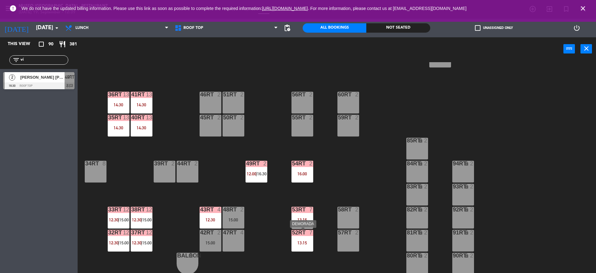
click at [307, 239] on div "52RT 7 13:15" at bounding box center [303, 240] width 22 height 22
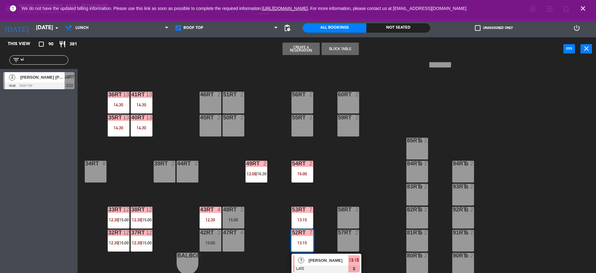
click at [219, 158] on div "18RT 3 14:15 16RT 4 28RT 2 80RR lock 2 27RT 5 14:15 7RT 5 13:00 S1RT lock 2 17R…" at bounding box center [340, 168] width 513 height 212
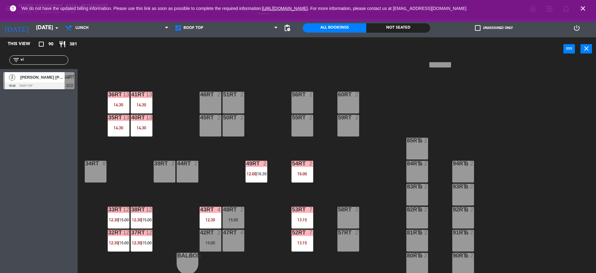
drag, startPoint x: 39, startPoint y: 60, endPoint x: 0, endPoint y: 60, distance: 38.8
click at [0, 60] on div "filter_list ví" at bounding box center [39, 60] width 78 height 18
type input "oli"
drag, startPoint x: 66, startPoint y: 104, endPoint x: 347, endPoint y: 218, distance: 303.5
click at [238, 166] on div "18RT 3 14:15 16RT 4 28RT 2 80RR lock 2 27RT 5 14:15 7RT 5 13:00 S1RT lock 2 17R…" at bounding box center [340, 168] width 513 height 212
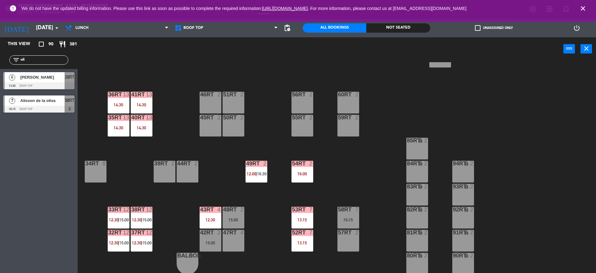
click at [354, 211] on div "7" at bounding box center [358, 209] width 10 height 6
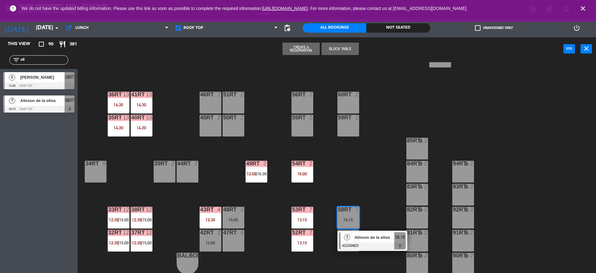
click at [371, 238] on span "Alisson de la oliva" at bounding box center [375, 237] width 40 height 7
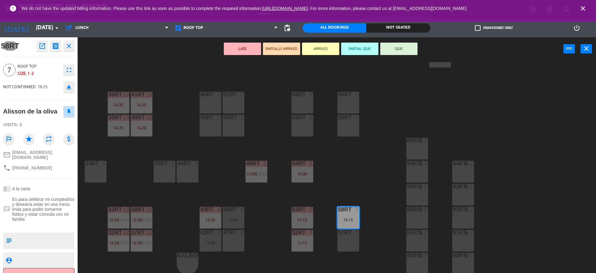
click at [294, 241] on div "13:15" at bounding box center [303, 242] width 22 height 4
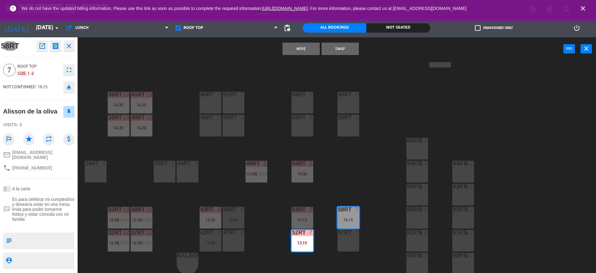
click at [293, 206] on div "53RT" at bounding box center [292, 209] width 0 height 6
click at [289, 48] on button "Move and Merge" at bounding box center [301, 49] width 37 height 12
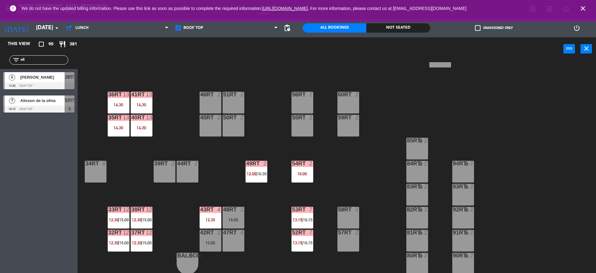
click at [62, 101] on span "Alisson de la oliva" at bounding box center [42, 100] width 44 height 7
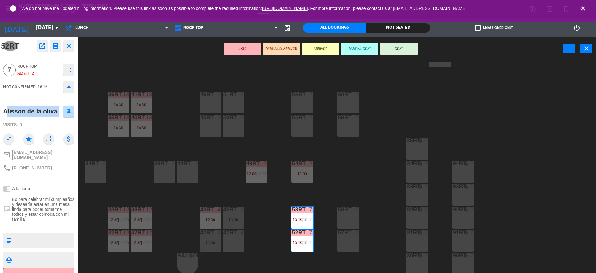
drag, startPoint x: 59, startPoint y: 114, endPoint x: 0, endPoint y: 116, distance: 58.7
click at [0, 116] on div "52RT open_in_new receipt 4:15 PM [DATE] 7 people Alisson de la [PERSON_NAME] Ta…" at bounding box center [39, 154] width 78 height 235
copy div "Alisson de la oliva"
click at [375, 118] on div "18RT 3 14:15 16RT 4 28RT 2 80RR lock 2 27RT 5 14:15 7RT 5 13:00 S1RT lock 2 17R…" at bounding box center [340, 168] width 513 height 212
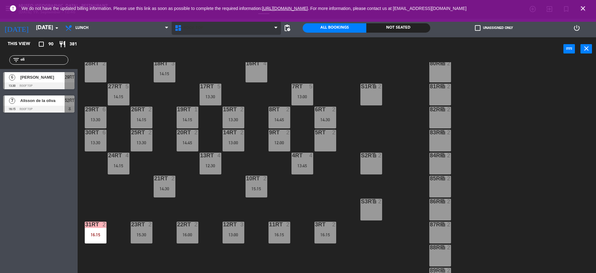
scroll to position [30, 0]
